Goal: Check status: Check status

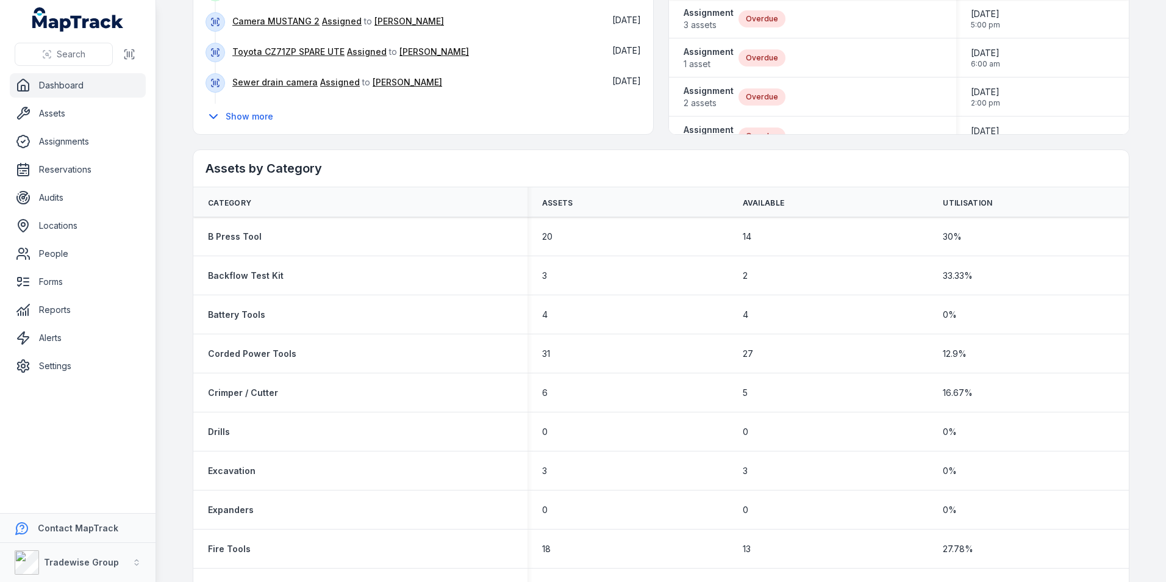
scroll to position [549, 0]
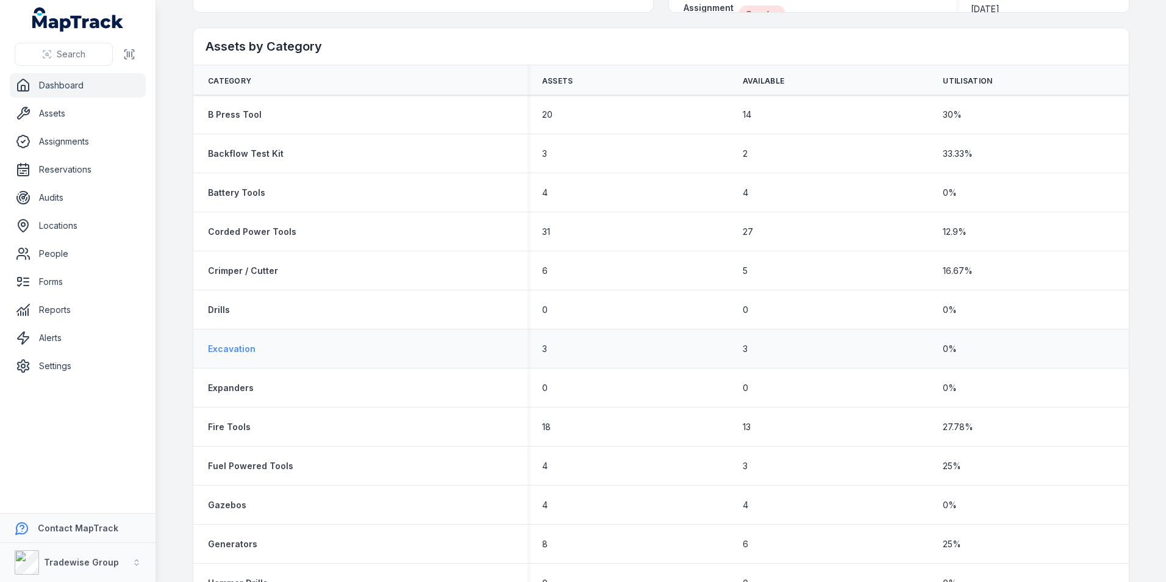
click at [228, 344] on strong "Excavation" at bounding box center [232, 349] width 48 height 12
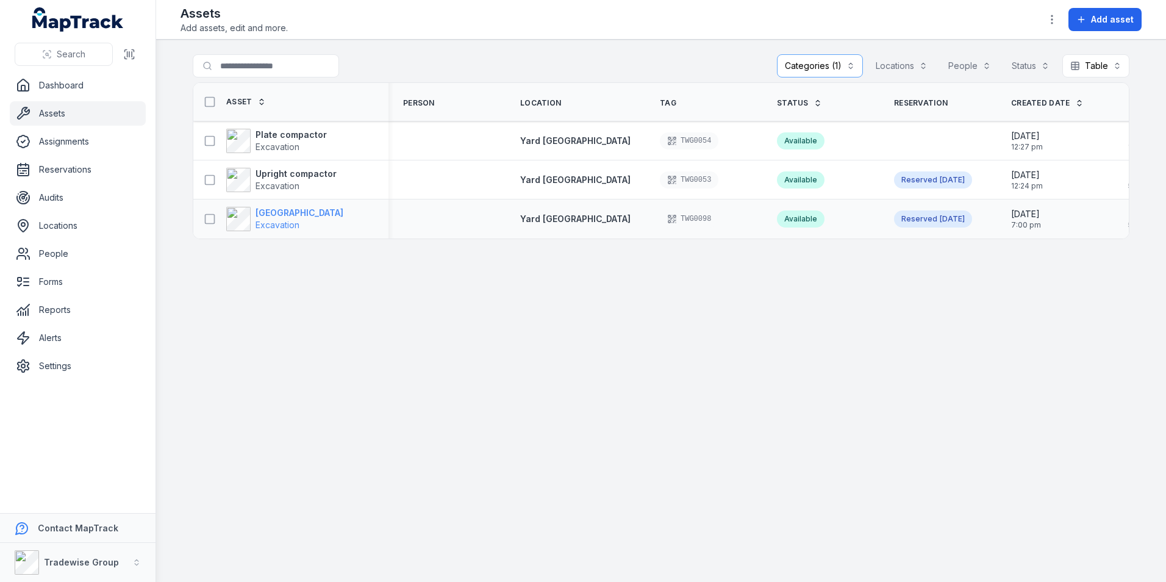
click at [283, 217] on strong "[GEOGRAPHIC_DATA]" at bounding box center [299, 213] width 88 height 12
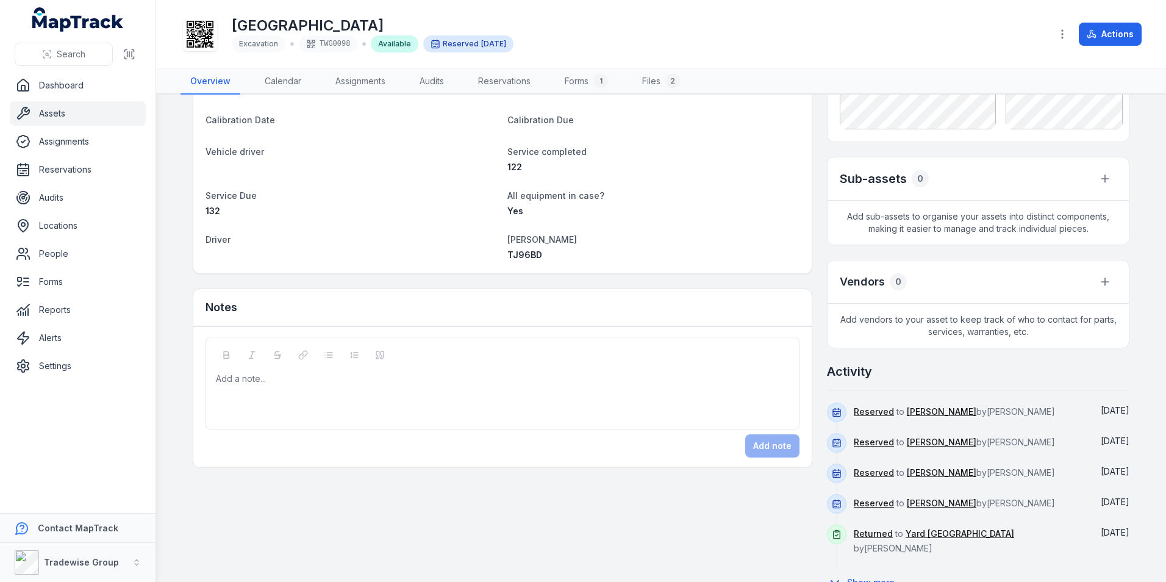
scroll to position [452, 0]
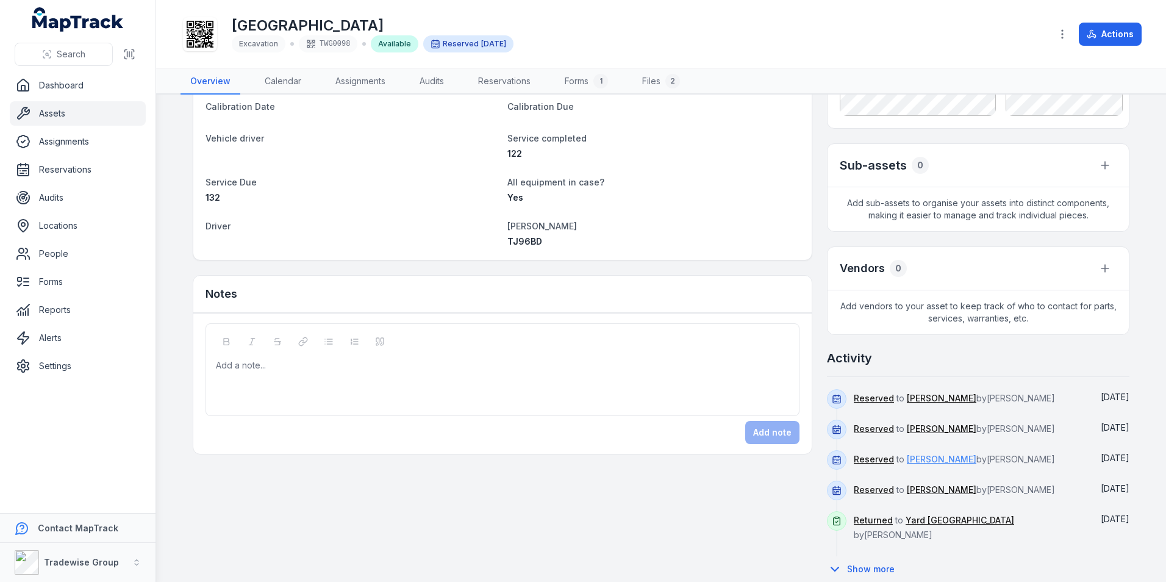
click at [920, 461] on link "[PERSON_NAME]" at bounding box center [940, 459] width 69 height 12
click at [862, 556] on button "Show more" at bounding box center [865, 569] width 76 height 26
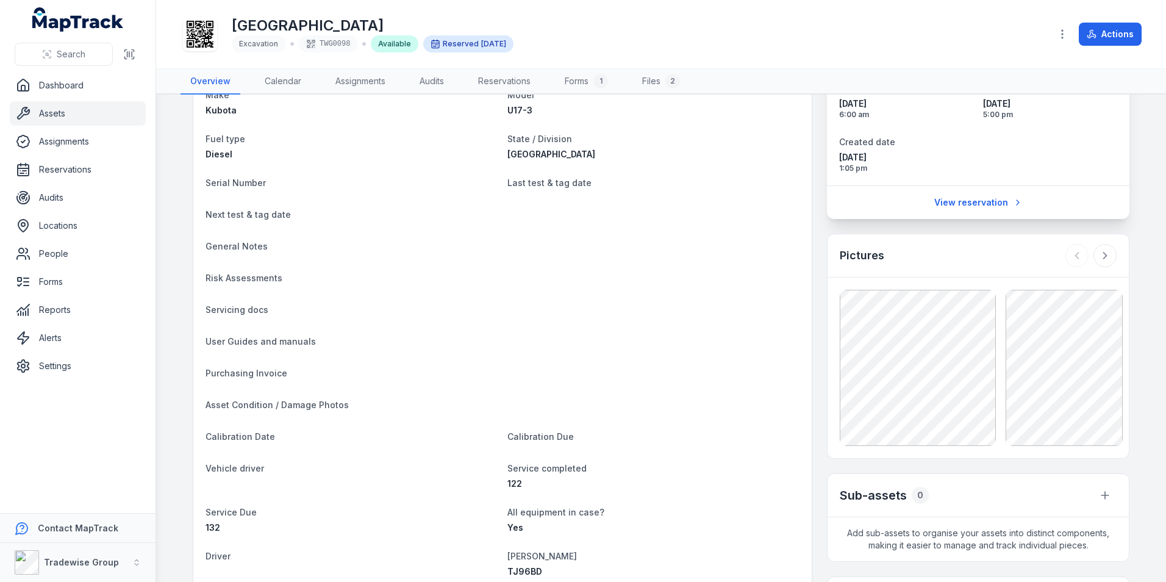
scroll to position [0, 0]
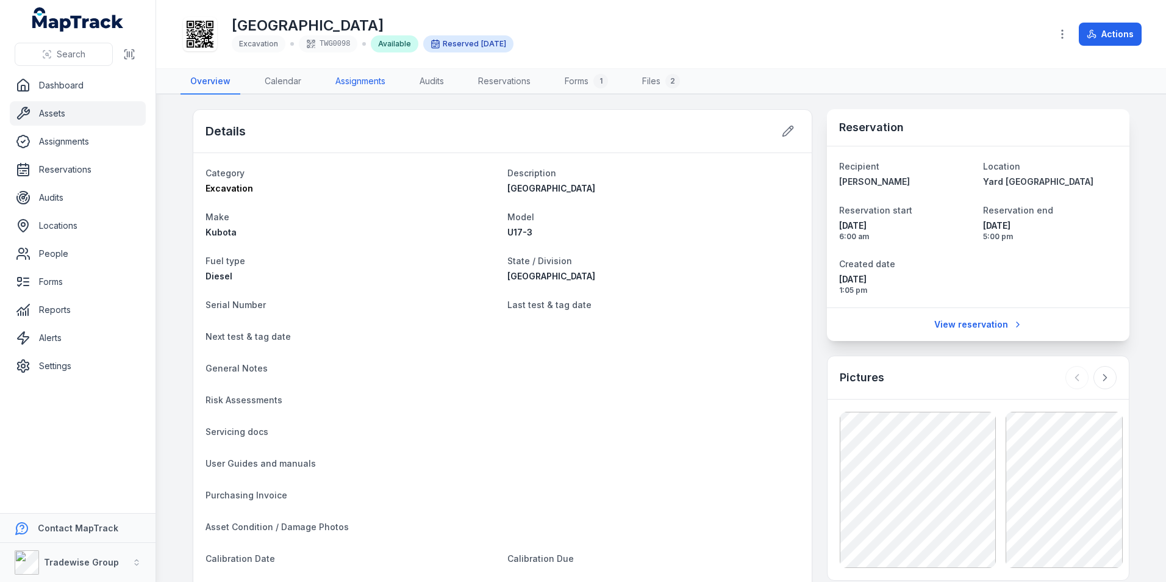
click at [367, 85] on link "Assignments" at bounding box center [360, 82] width 69 height 26
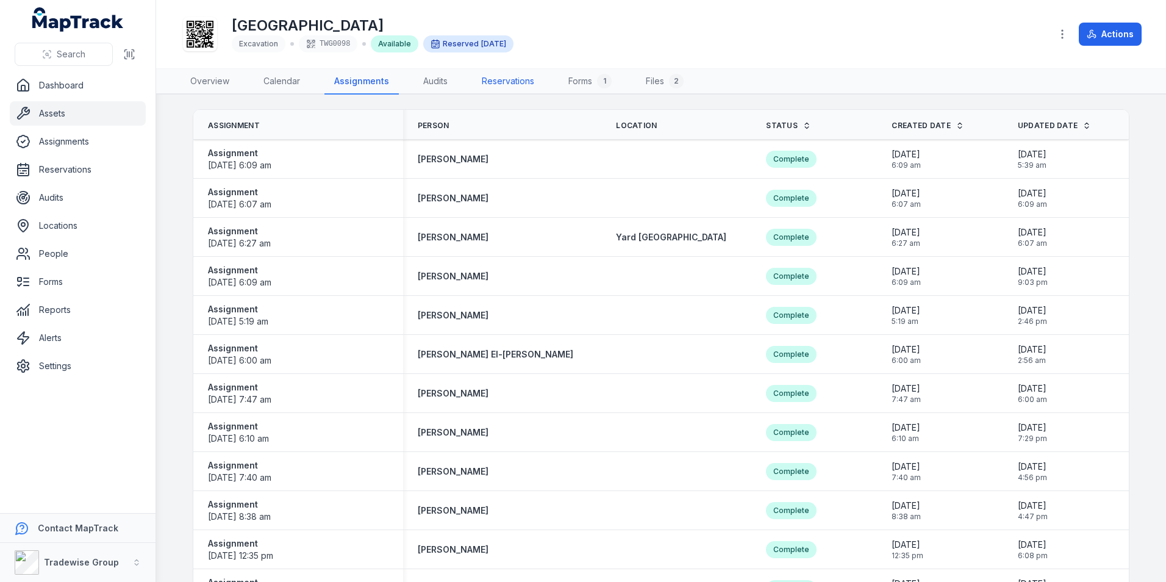
click at [507, 76] on link "Reservations" at bounding box center [508, 82] width 72 height 26
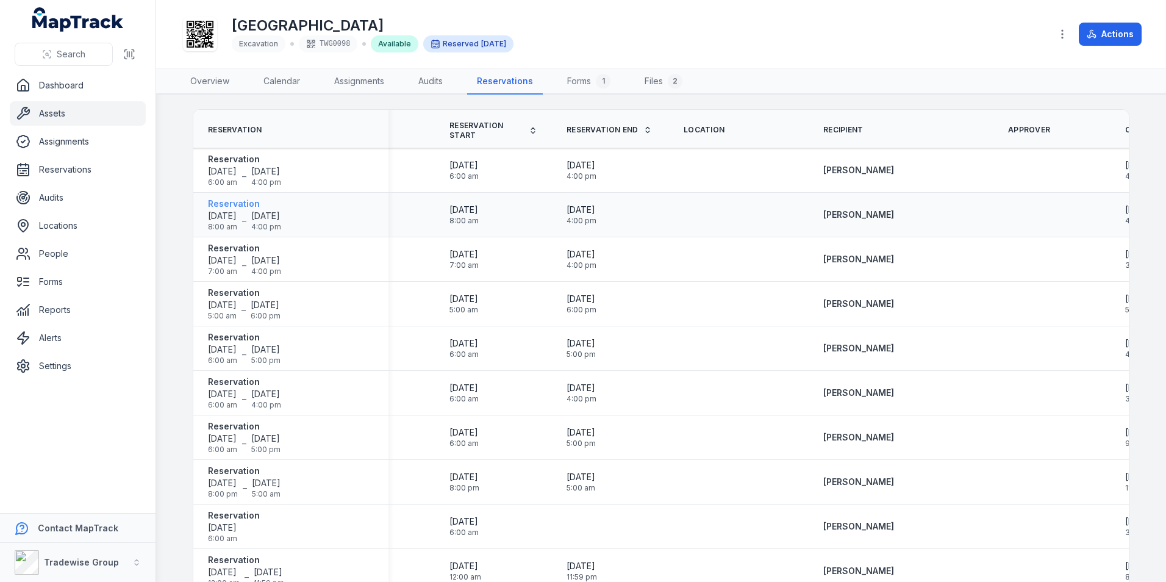
click at [239, 204] on strong "Reservation" at bounding box center [244, 204] width 73 height 12
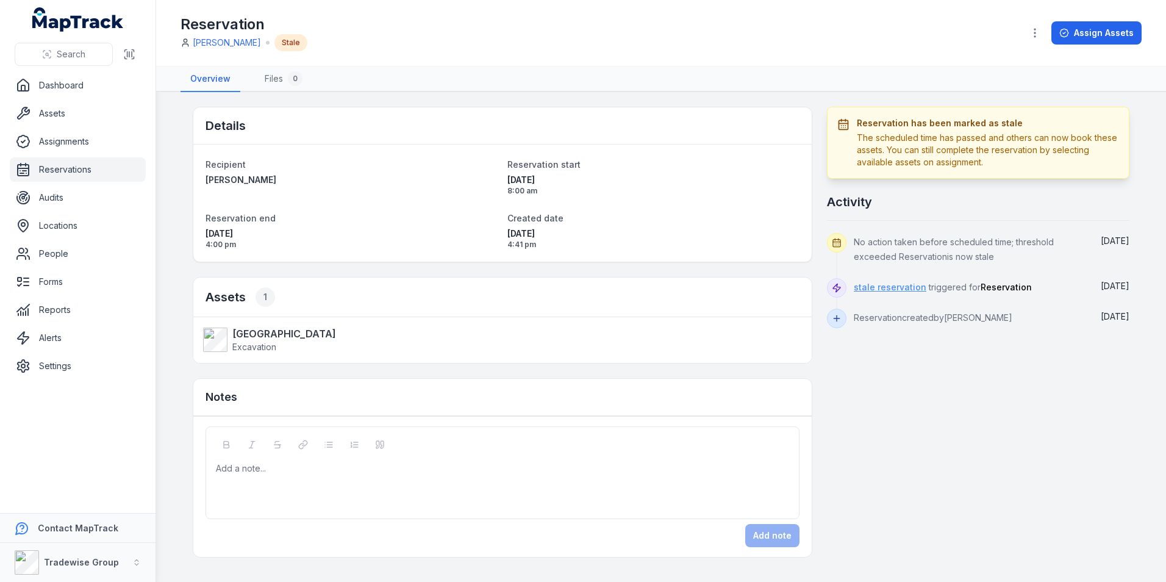
click at [875, 290] on link "stale reservation" at bounding box center [889, 287] width 73 height 12
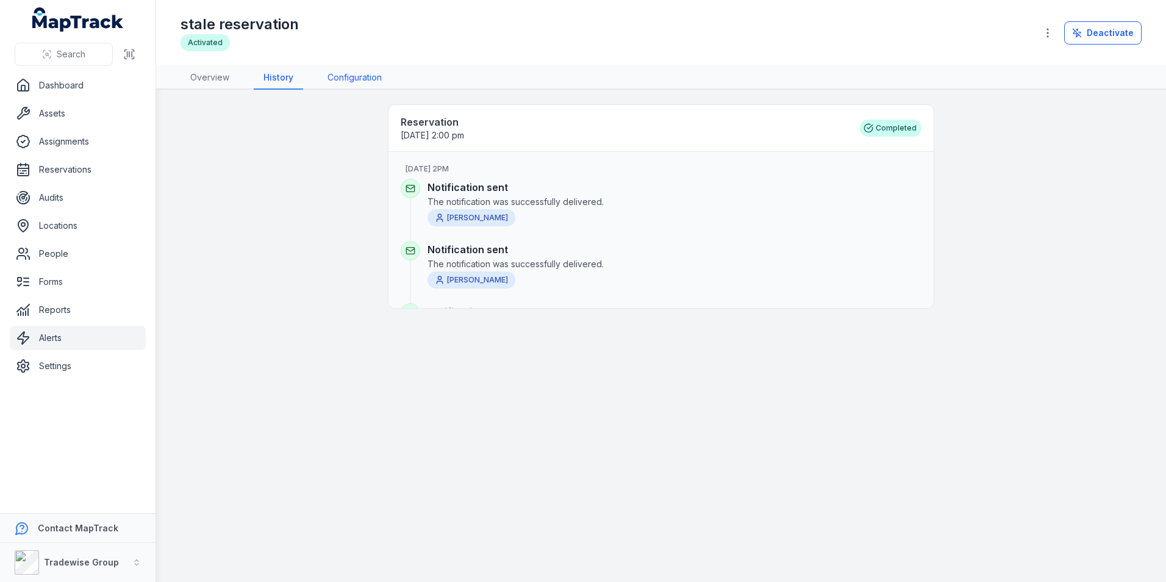
click at [343, 78] on link "Configuration" at bounding box center [355, 77] width 74 height 23
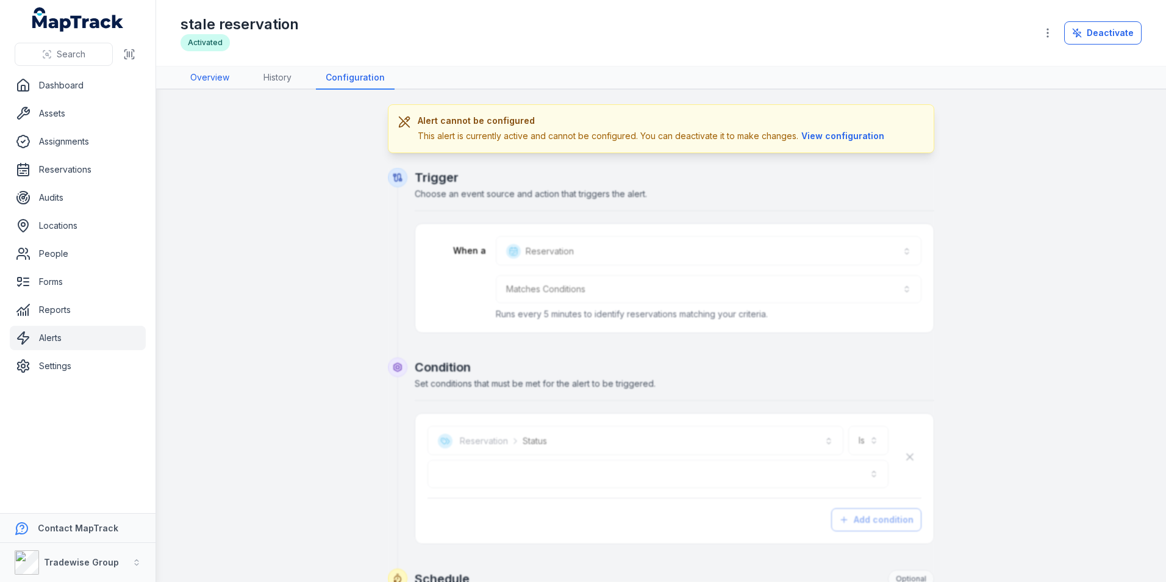
click at [201, 80] on link "Overview" at bounding box center [209, 77] width 59 height 23
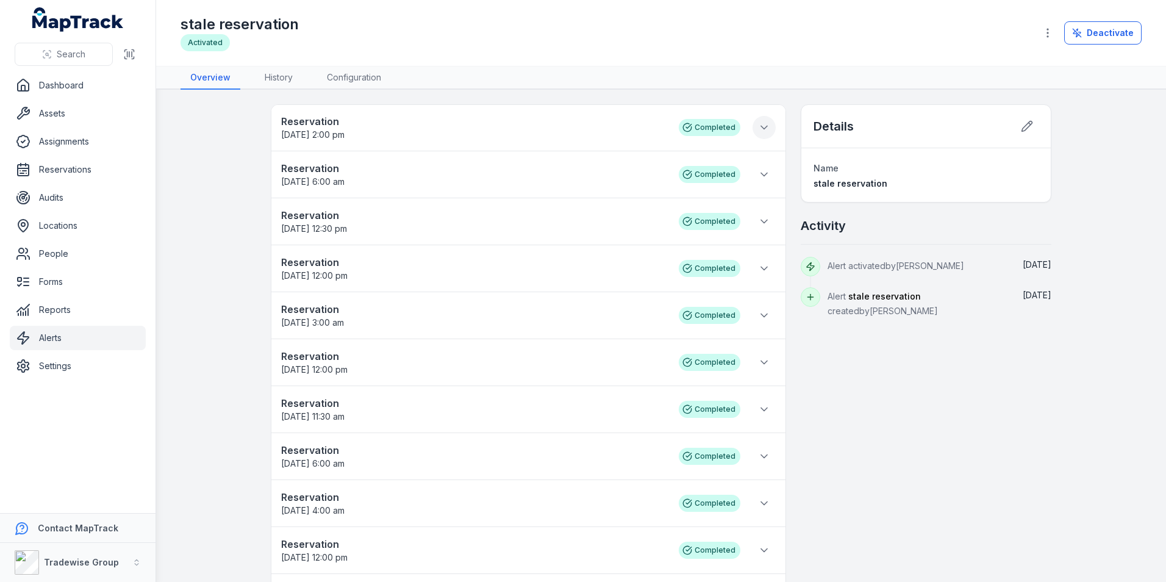
click at [762, 130] on icon at bounding box center [764, 127] width 12 height 12
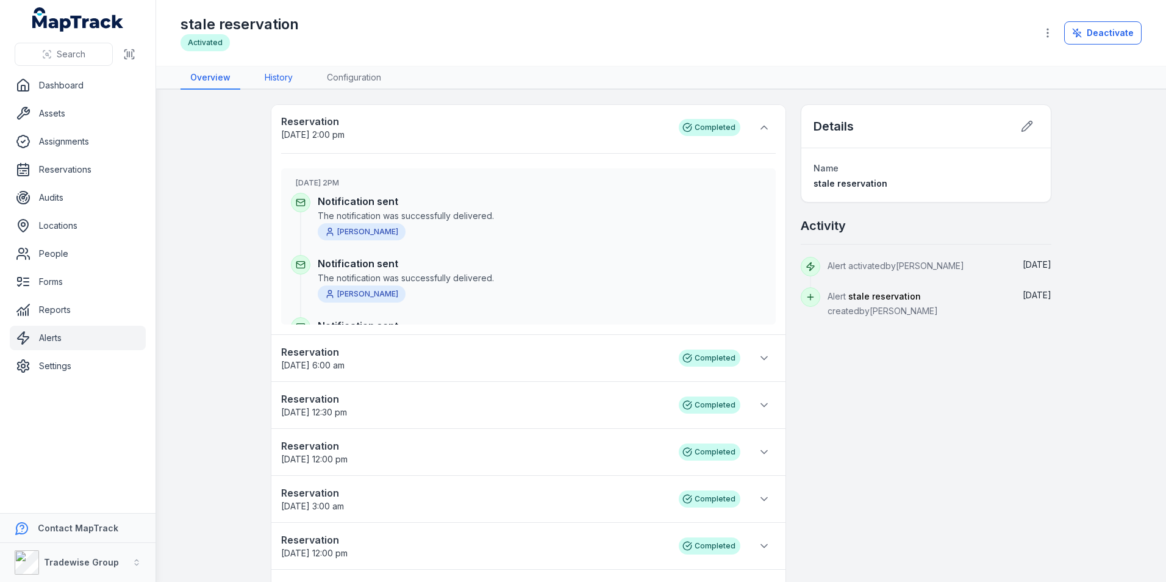
click at [281, 80] on link "History" at bounding box center [279, 77] width 48 height 23
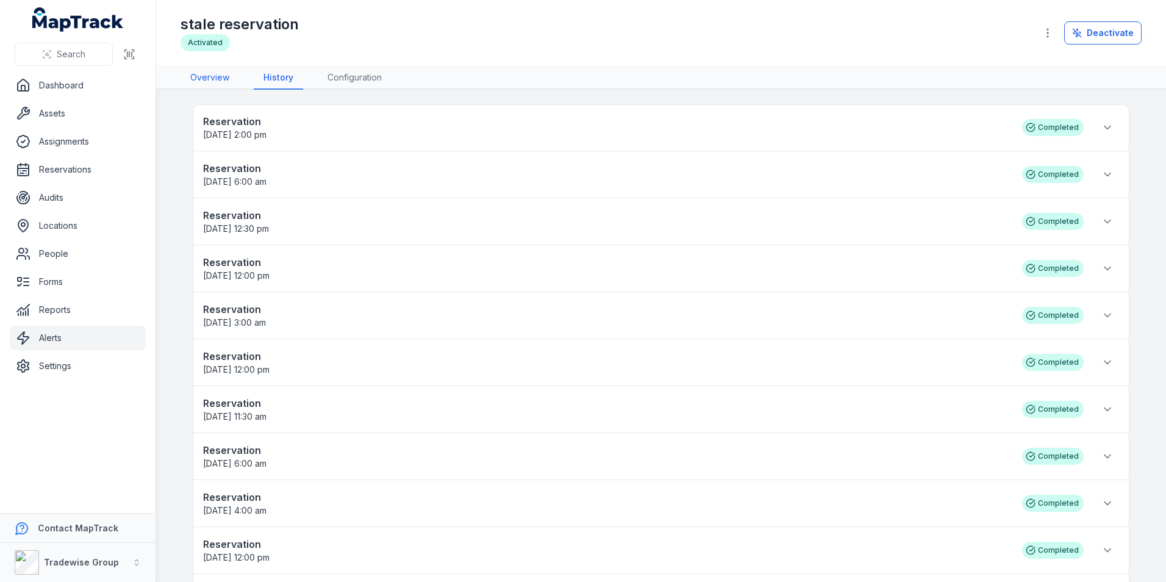
click at [212, 73] on link "Overview" at bounding box center [209, 77] width 59 height 23
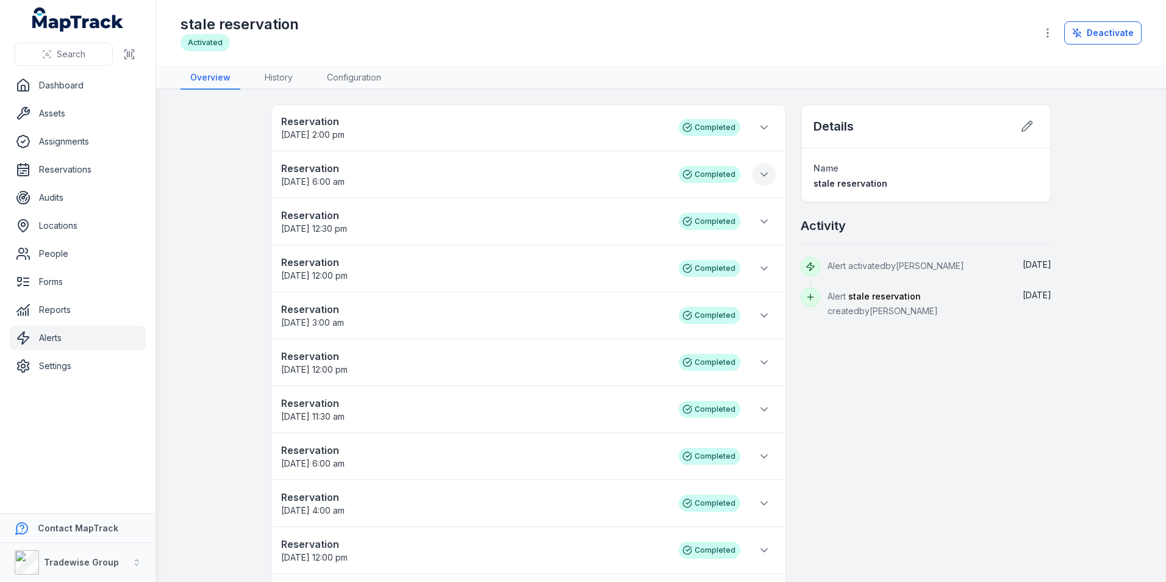
click at [758, 177] on icon at bounding box center [764, 174] width 12 height 12
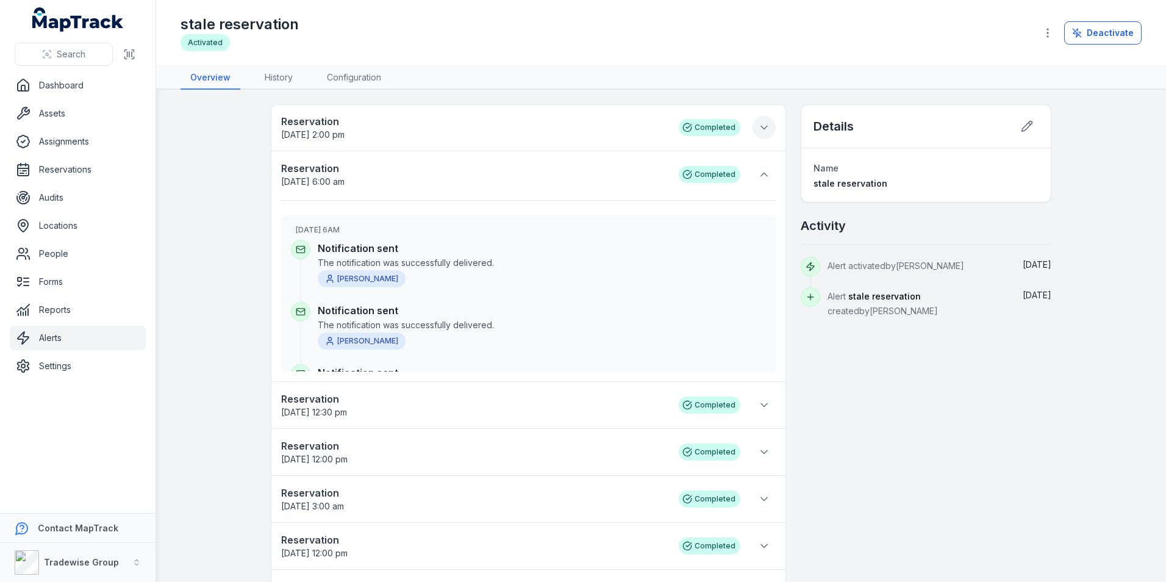
click at [758, 129] on icon at bounding box center [764, 127] width 12 height 12
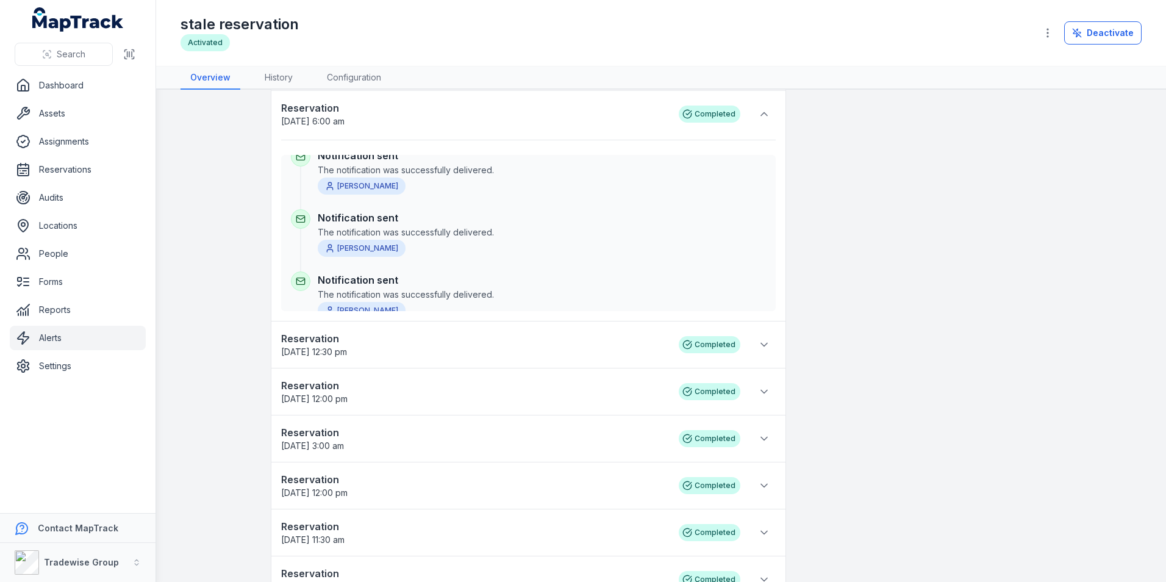
scroll to position [50, 0]
